Goal: Navigation & Orientation: Find specific page/section

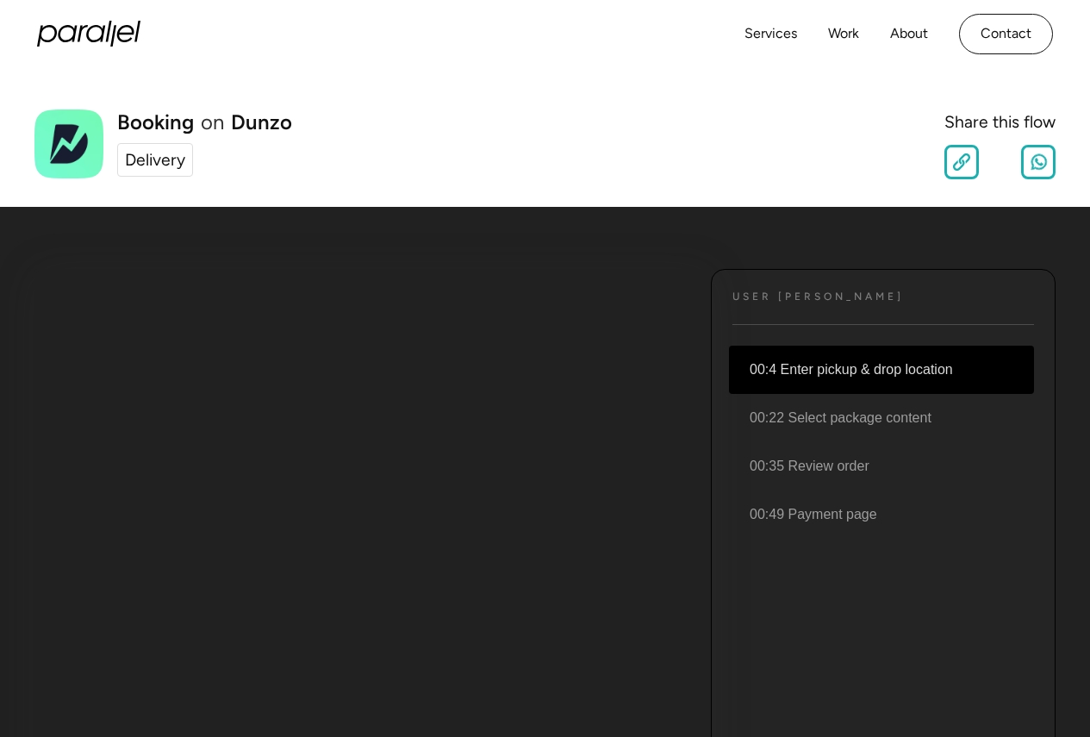
click at [856, 365] on li "00:4 Enter pickup & drop location" at bounding box center [881, 370] width 305 height 48
click at [854, 369] on li "00:4 Enter pickup & drop location" at bounding box center [881, 370] width 305 height 48
click at [168, 160] on div "Delivery" at bounding box center [155, 159] width 60 height 25
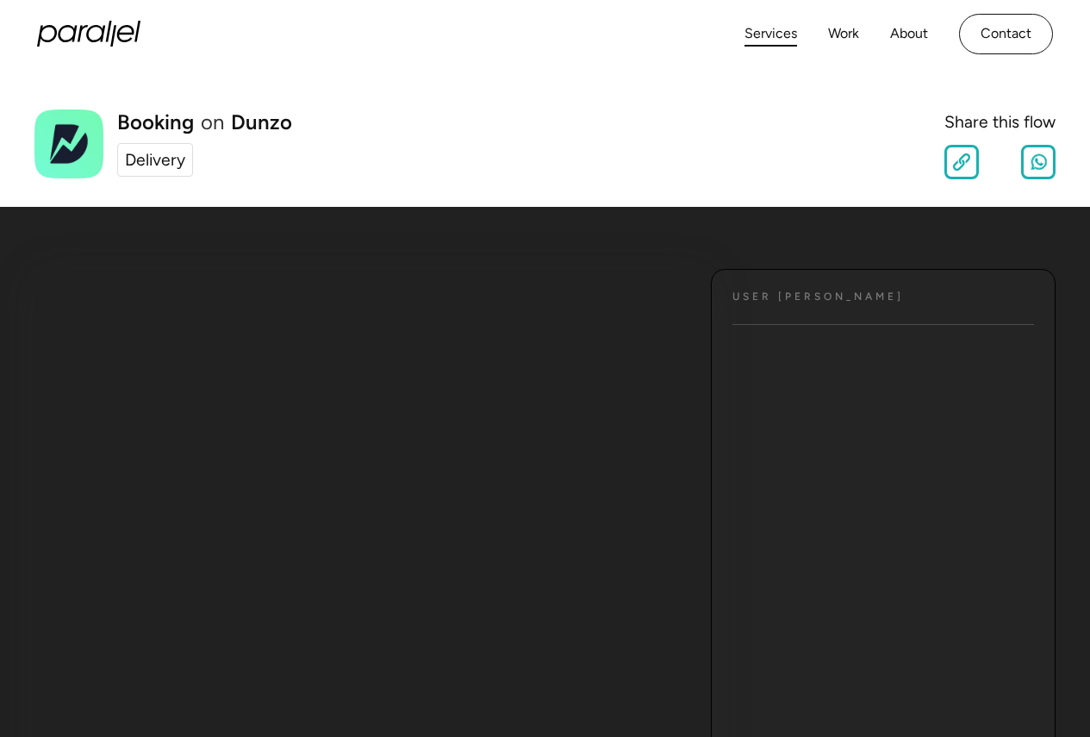
click at [770, 35] on link "Services" at bounding box center [771, 34] width 53 height 25
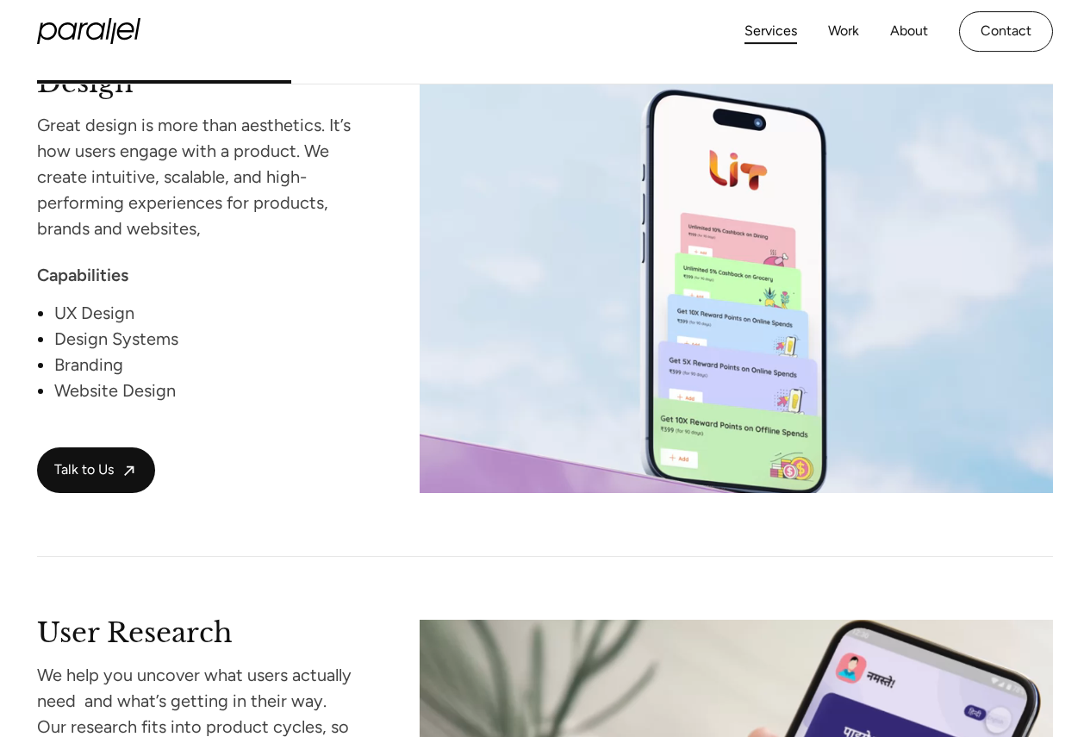
scroll to position [1293, 0]
